Goal: Task Accomplishment & Management: Complete application form

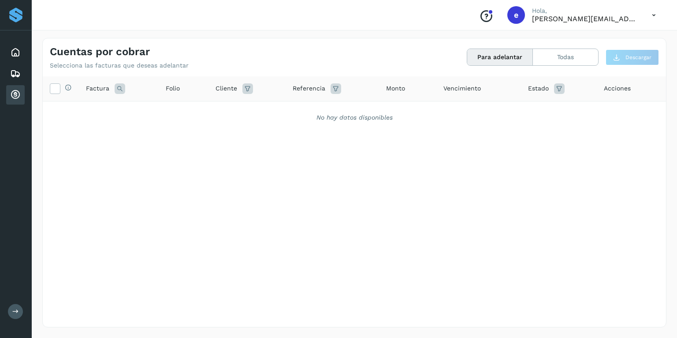
click at [653, 13] on icon at bounding box center [654, 15] width 18 height 18
click at [652, 15] on div at bounding box center [338, 169] width 677 height 338
click at [652, 12] on icon at bounding box center [654, 15] width 18 height 18
click at [621, 38] on div "Cerrar sesión" at bounding box center [609, 39] width 105 height 17
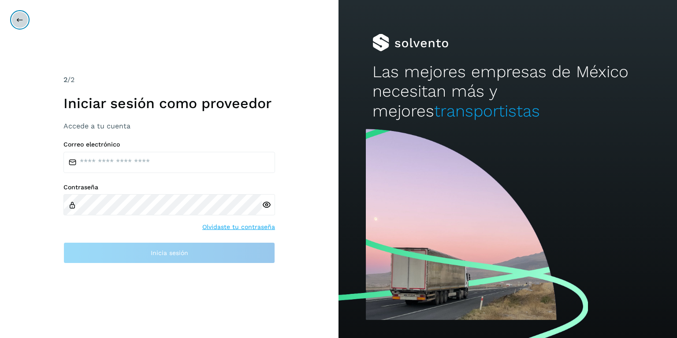
click at [17, 19] on icon at bounding box center [19, 19] width 7 height 7
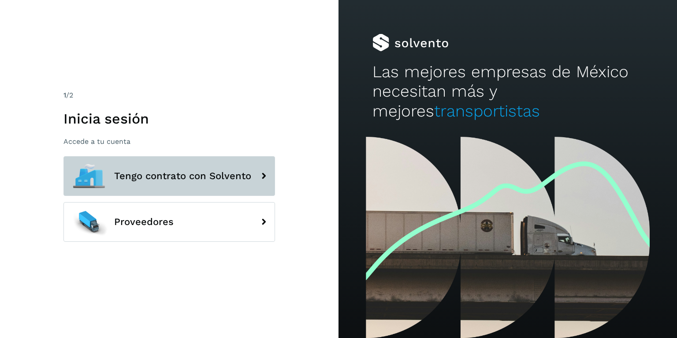
click at [203, 167] on button "Tengo contrato con Solvento" at bounding box center [169, 176] width 212 height 40
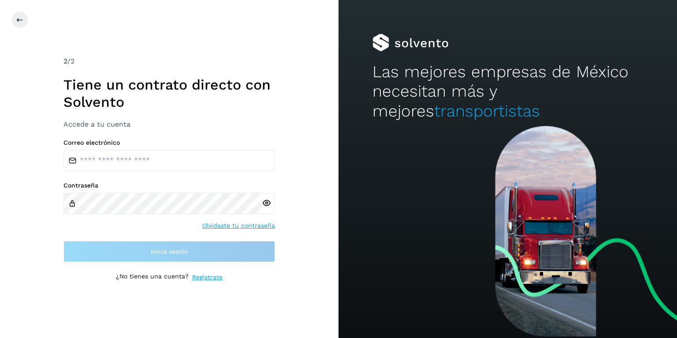
click at [214, 277] on link "Regístrate" at bounding box center [207, 276] width 30 height 9
